Goal: Check status: Check status

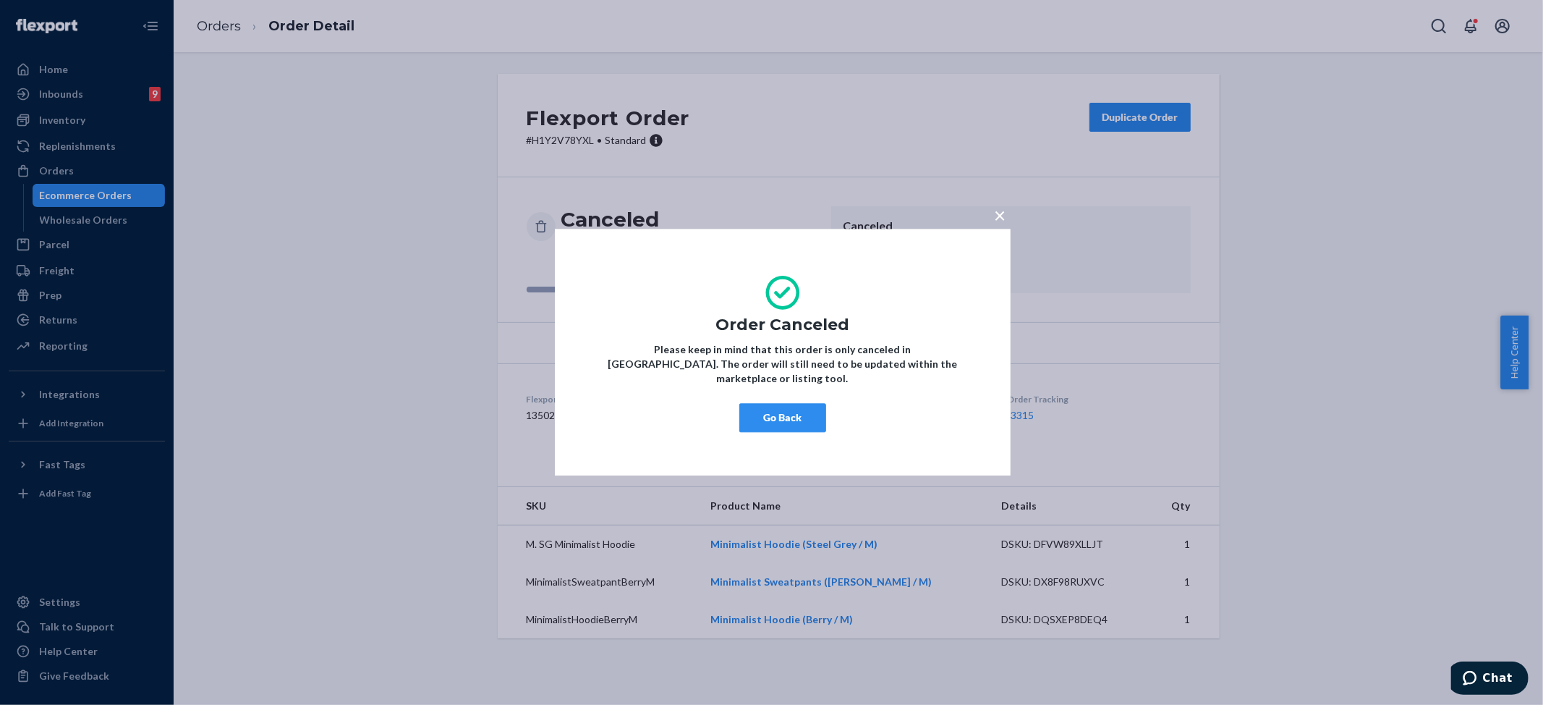
click at [770, 412] on button "Go Back" at bounding box center [782, 418] width 87 height 29
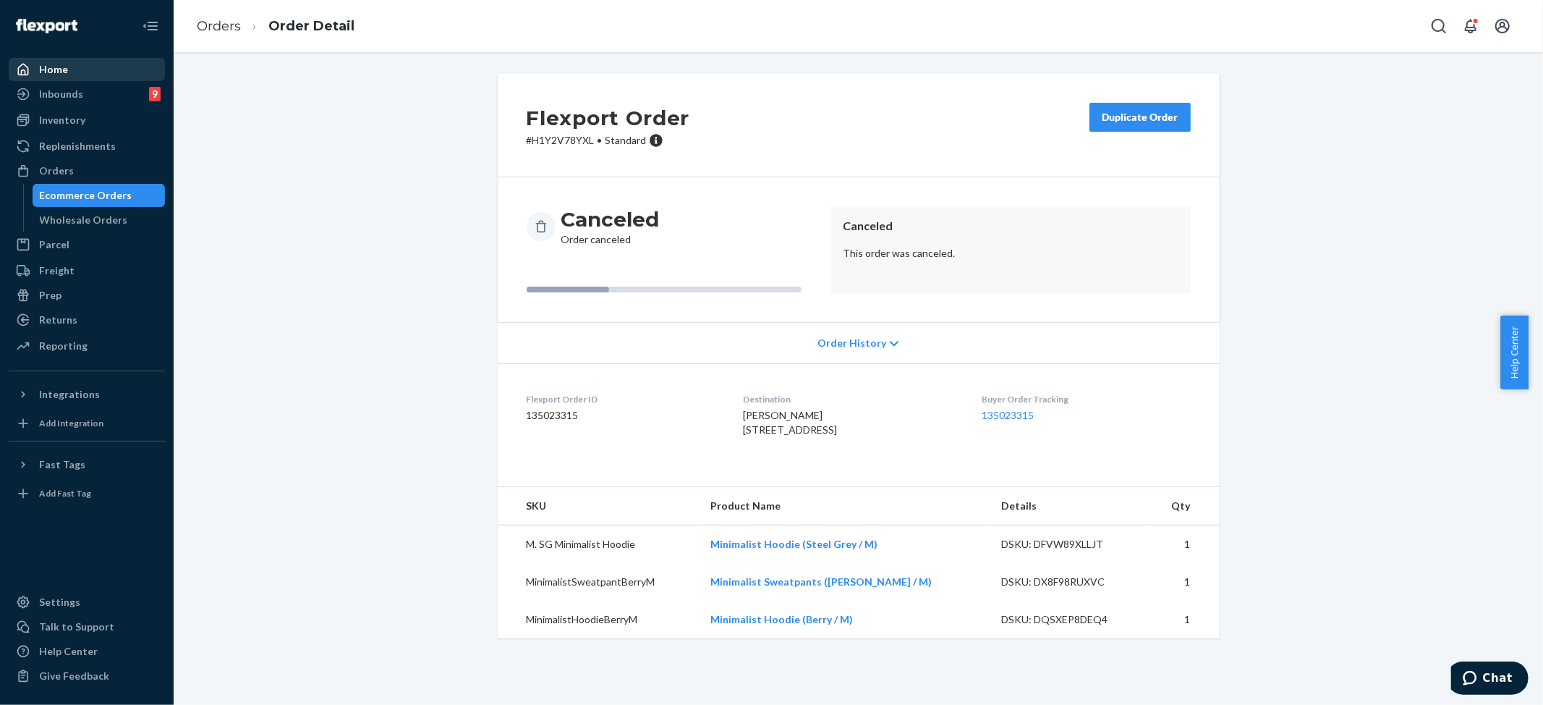
click at [64, 71] on div "Home" at bounding box center [53, 69] width 29 height 14
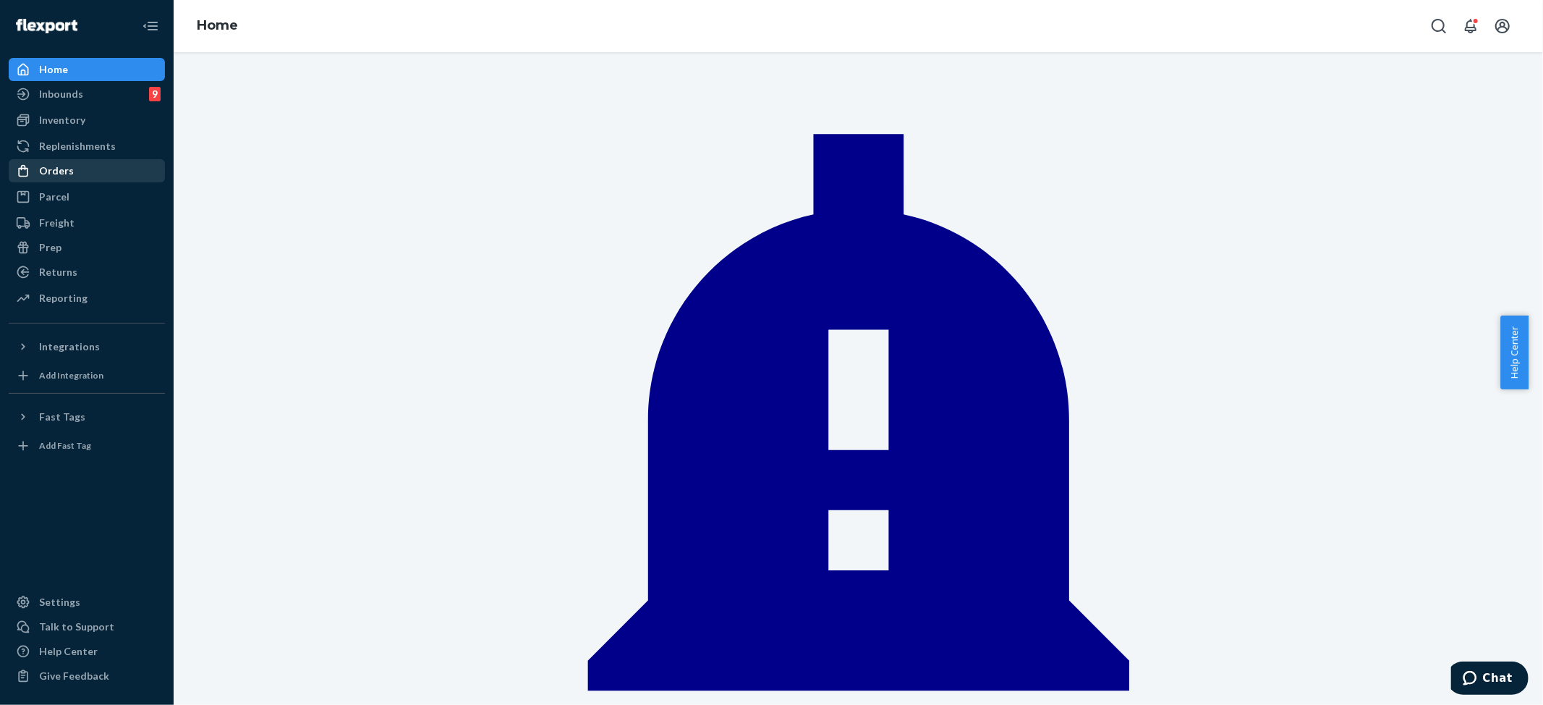
click at [55, 165] on div "Orders" at bounding box center [56, 170] width 35 height 14
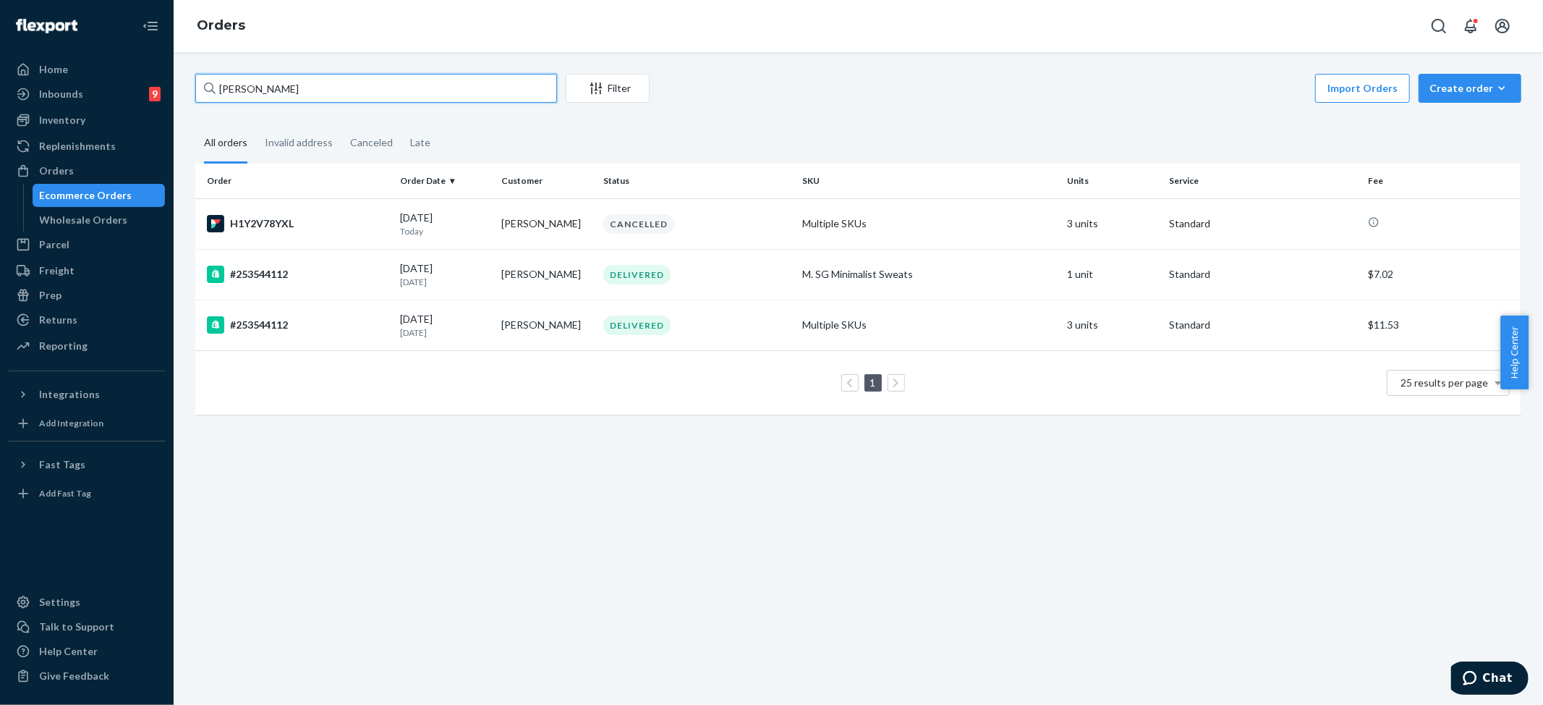
drag, startPoint x: 284, startPoint y: 90, endPoint x: 85, endPoint y: 52, distance: 203.3
click at [85, 52] on div "Home Inbounds 9 Shipping Plans Problems 9 Inventory Products Replenishments Ord…" at bounding box center [771, 352] width 1543 height 705
paste input "253567254"
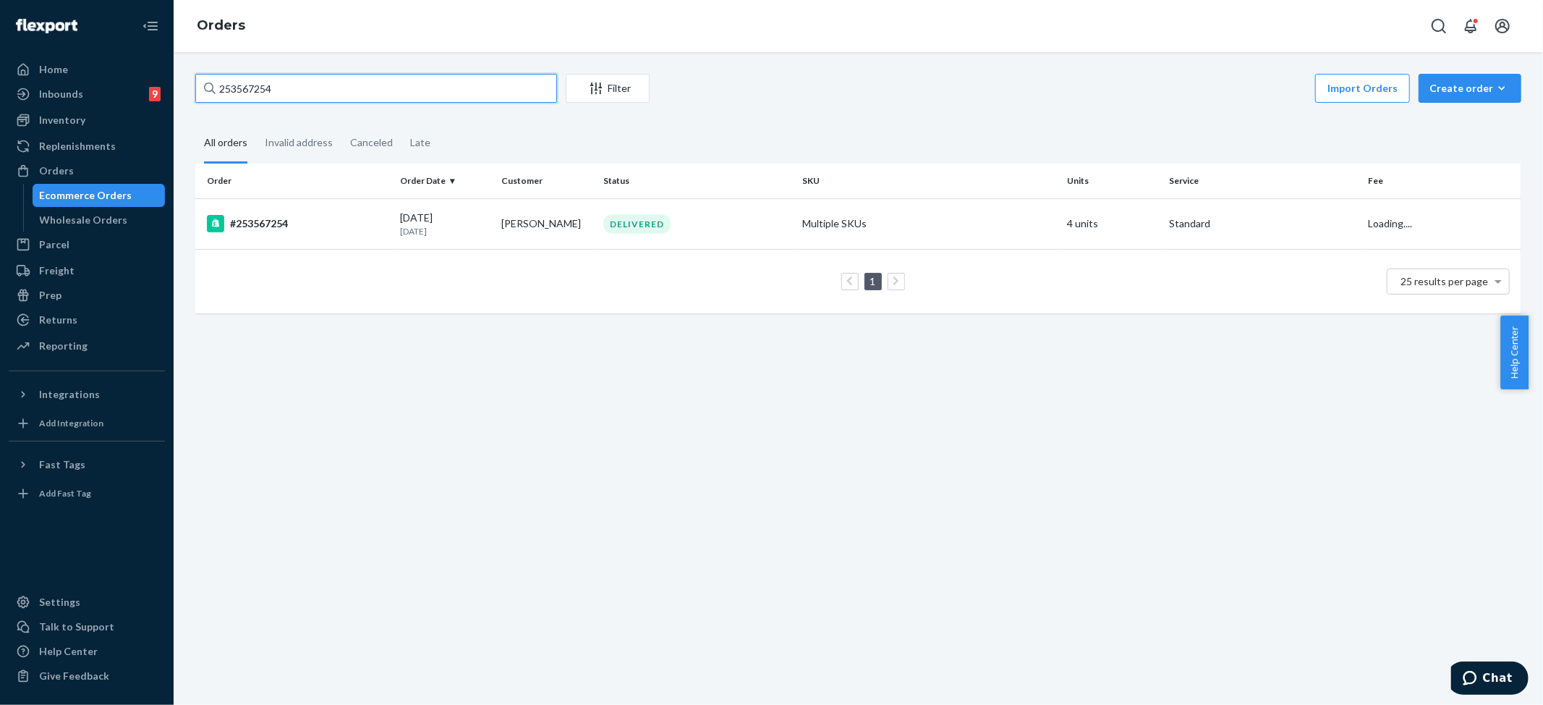
type input "253567254"
click at [832, 224] on td "Multiple SKUs" at bounding box center [928, 223] width 265 height 51
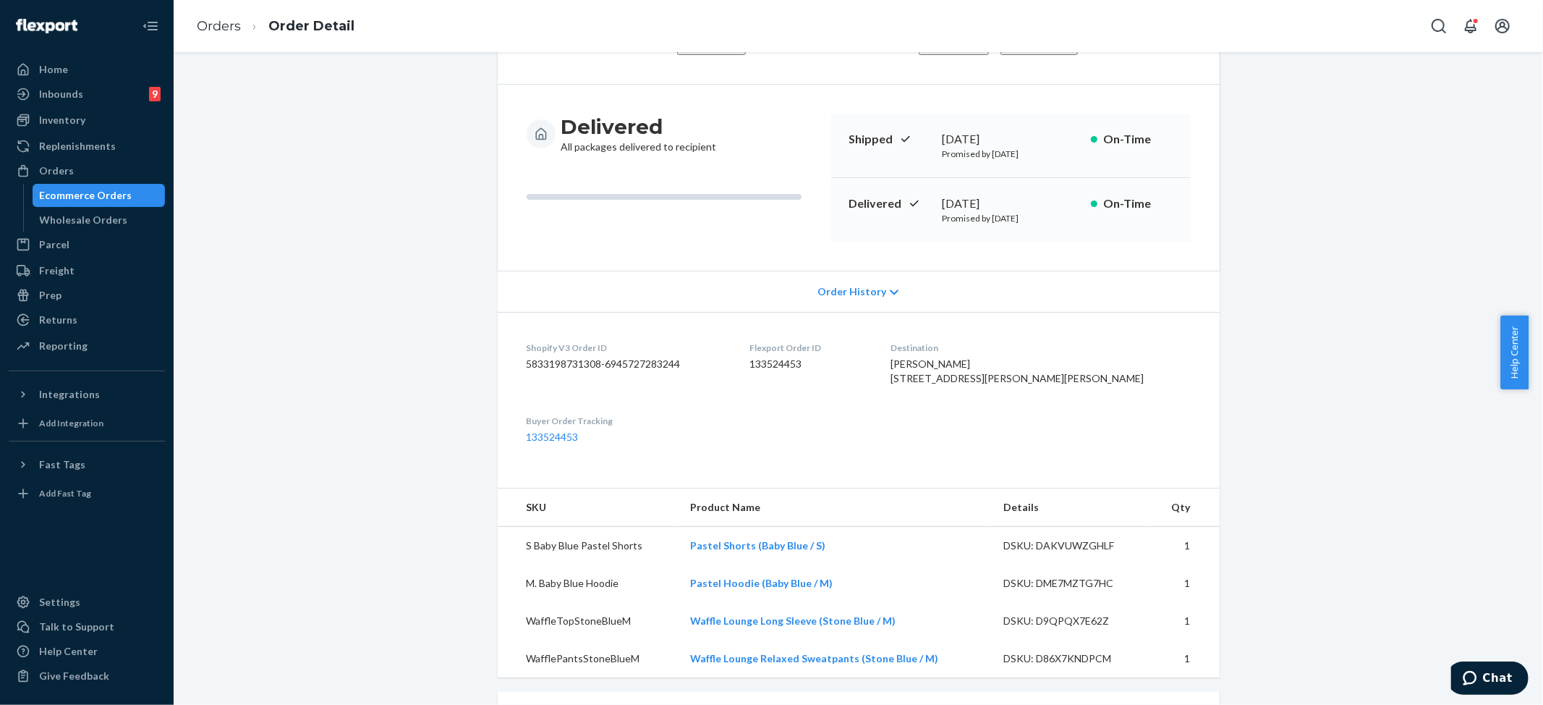
scroll to position [192, 0]
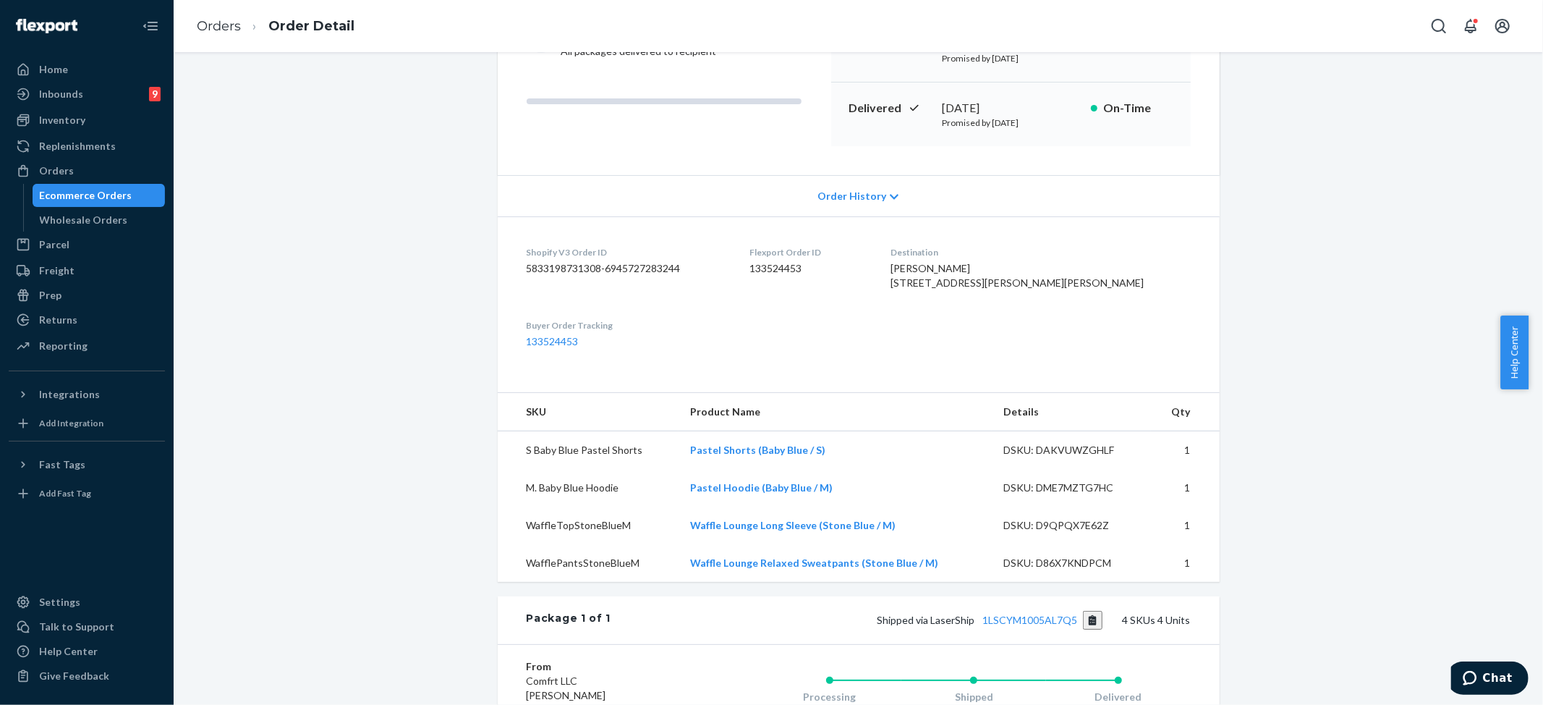
click at [890, 192] on icon at bounding box center [894, 197] width 9 height 10
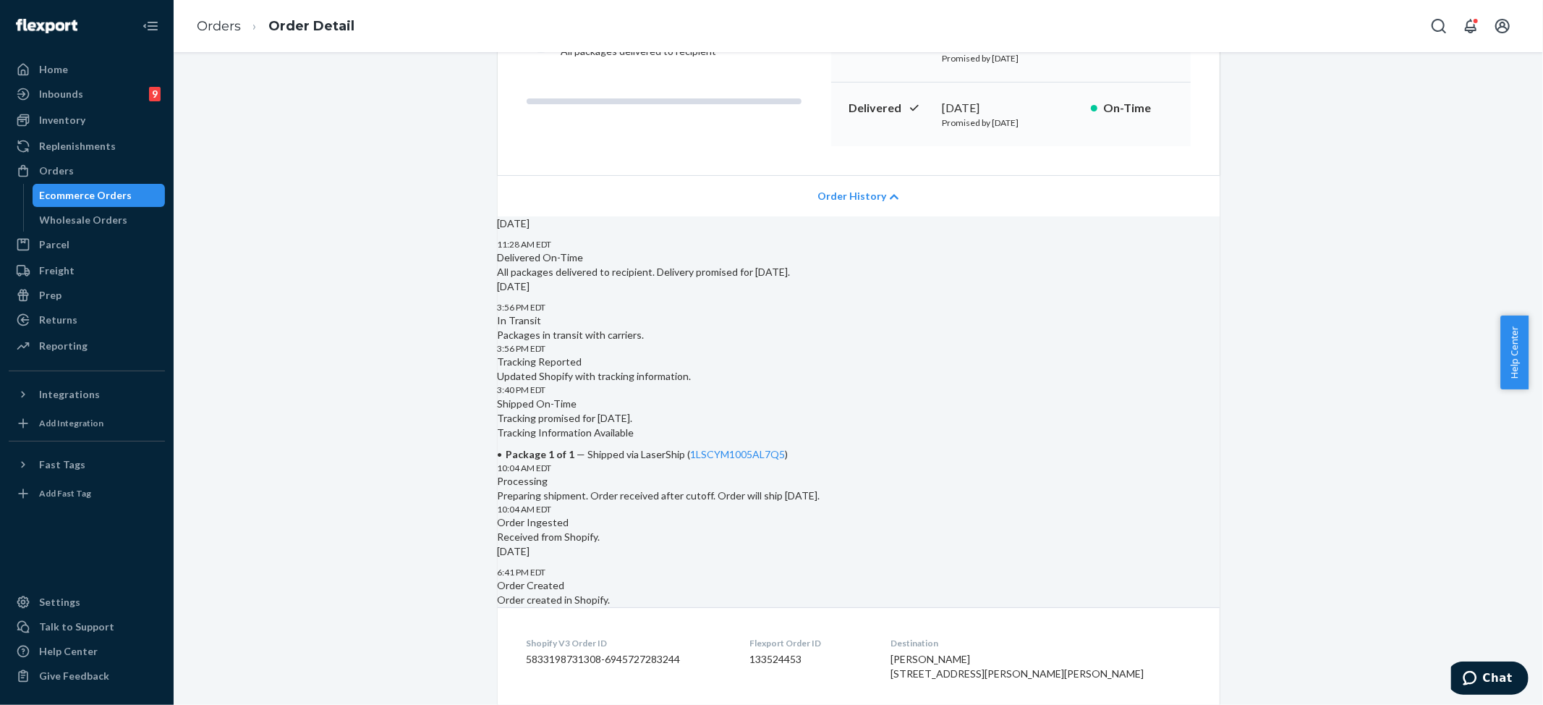
click at [890, 192] on icon at bounding box center [894, 197] width 9 height 10
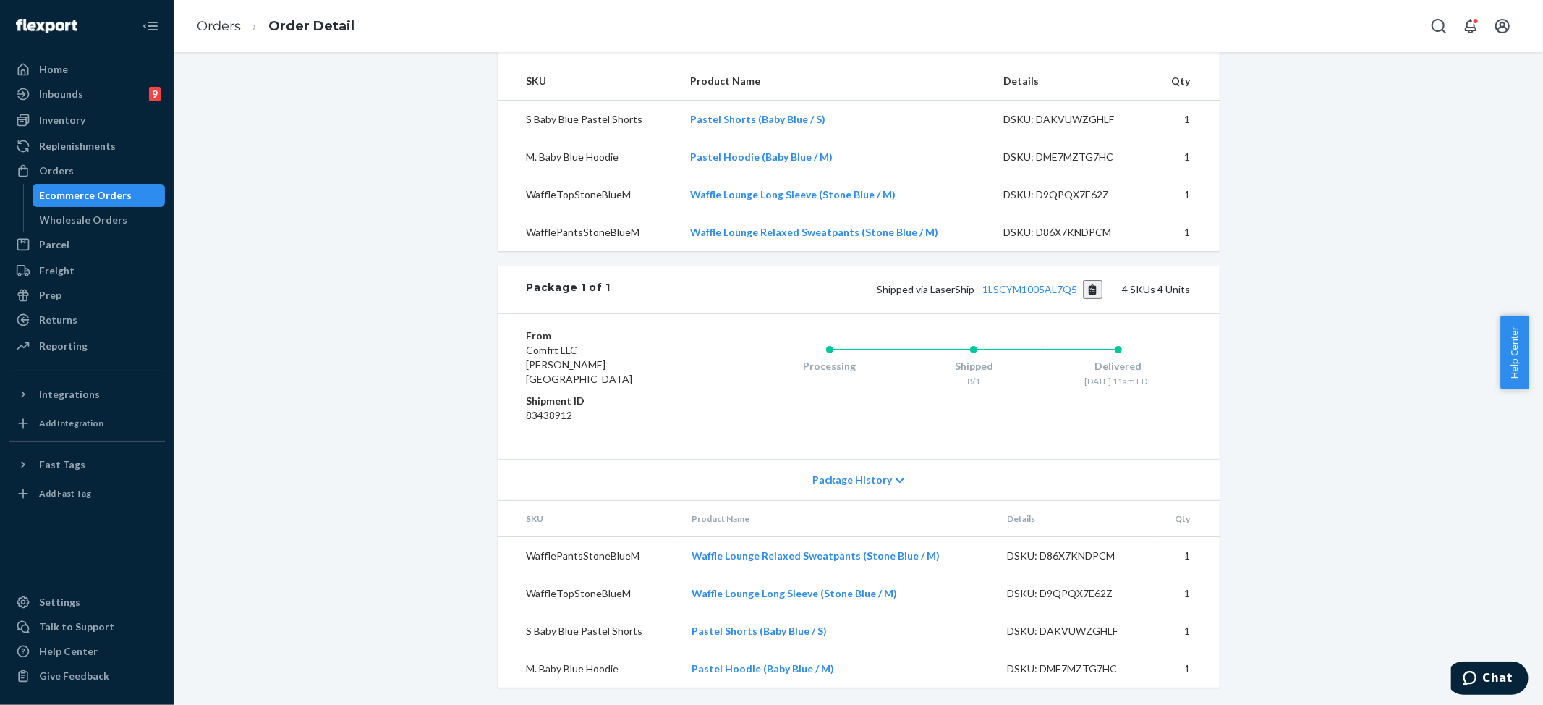
scroll to position [535, 0]
click at [856, 476] on span "Package History" at bounding box center [852, 479] width 80 height 14
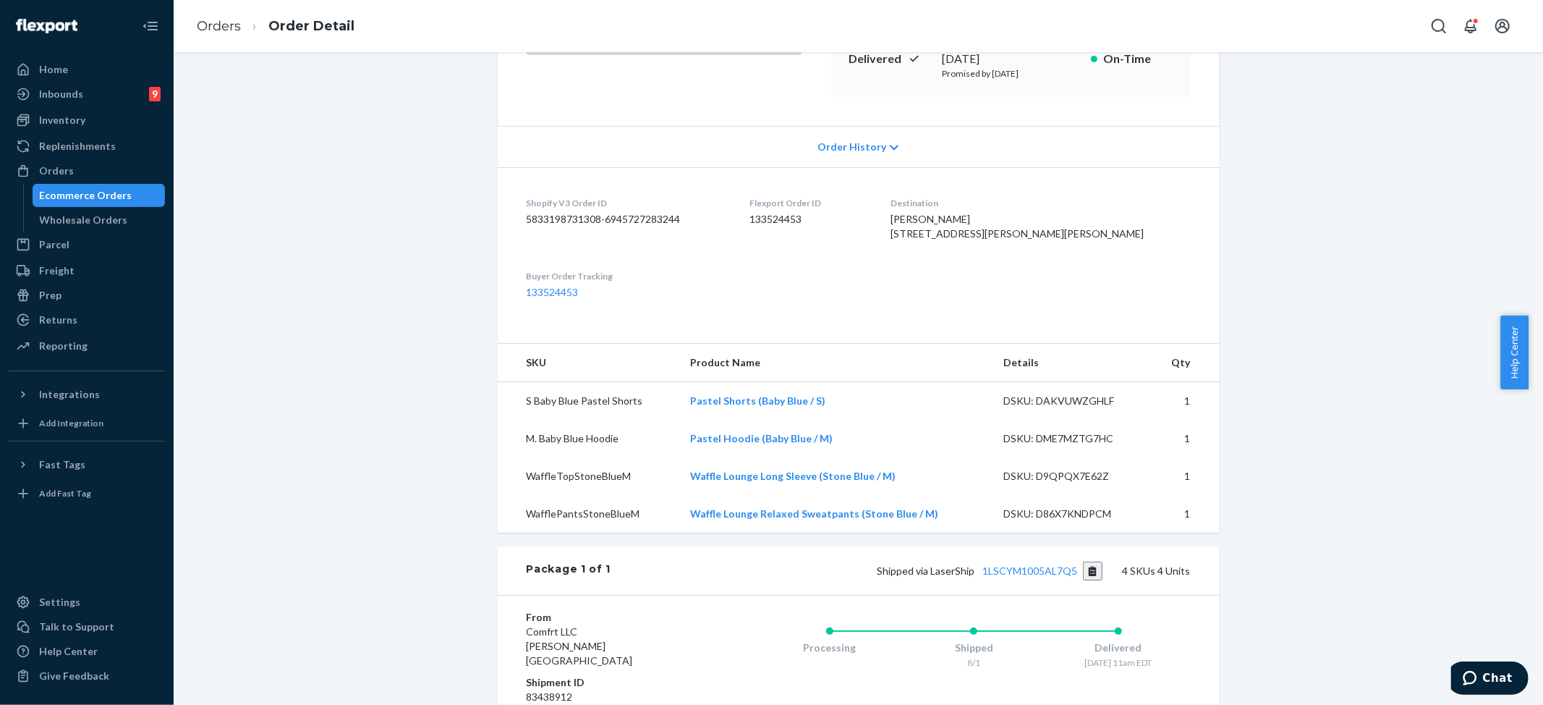
scroll to position [579, 0]
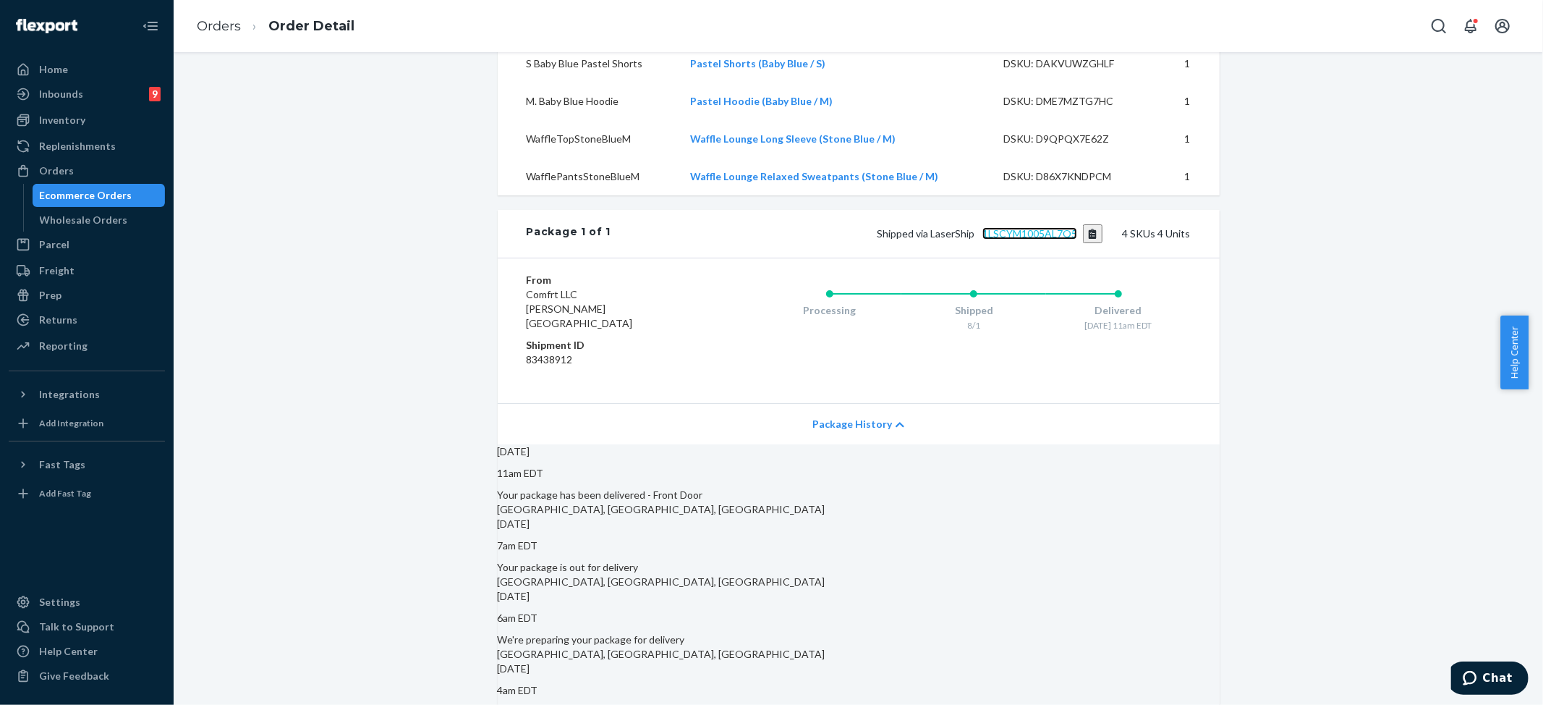
click at [1042, 239] on link "1LSCYM1005AL7Q5" at bounding box center [1029, 233] width 95 height 12
